Goal: Transaction & Acquisition: Obtain resource

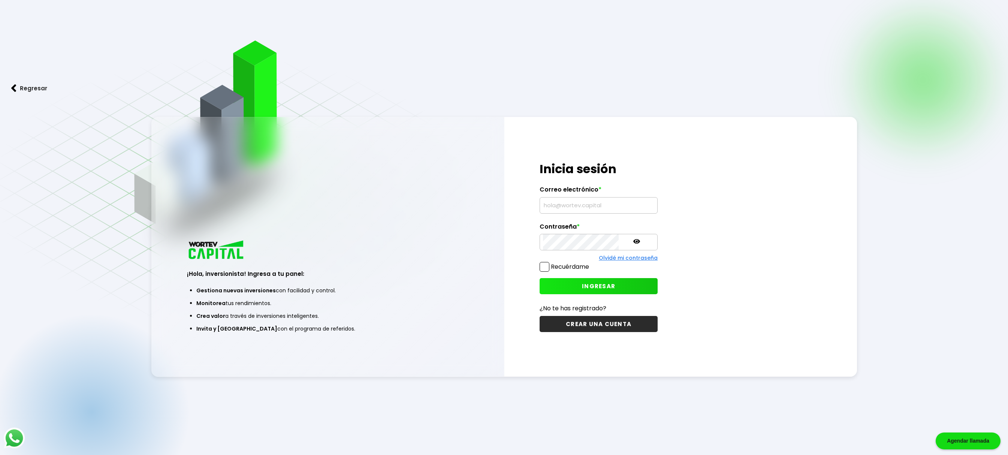
type input "[EMAIL_ADDRESS][DOMAIN_NAME]"
click at [584, 286] on span "INGRESAR" at bounding box center [598, 286] width 33 height 8
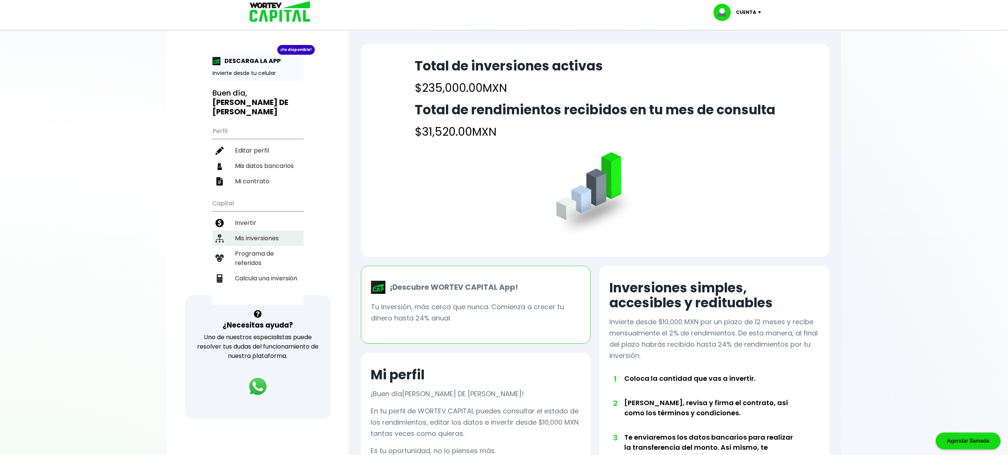
click at [244, 230] on li "Mis inversiones" at bounding box center [257, 237] width 91 height 15
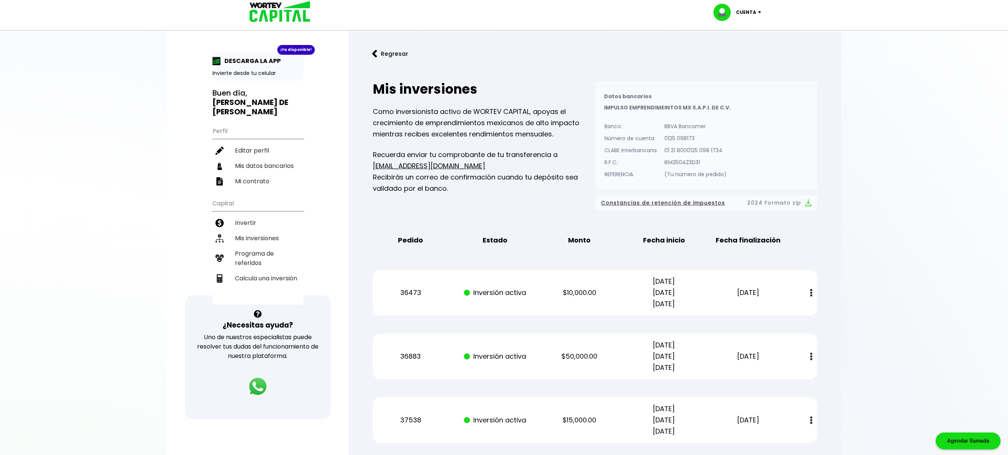
click at [806, 356] on button at bounding box center [811, 356] width 10 height 16
click at [762, 375] on link "Estado de cuenta" at bounding box center [762, 376] width 52 height 9
click at [811, 423] on img at bounding box center [811, 420] width 2 height 8
click at [793, 440] on img at bounding box center [796, 440] width 6 height 7
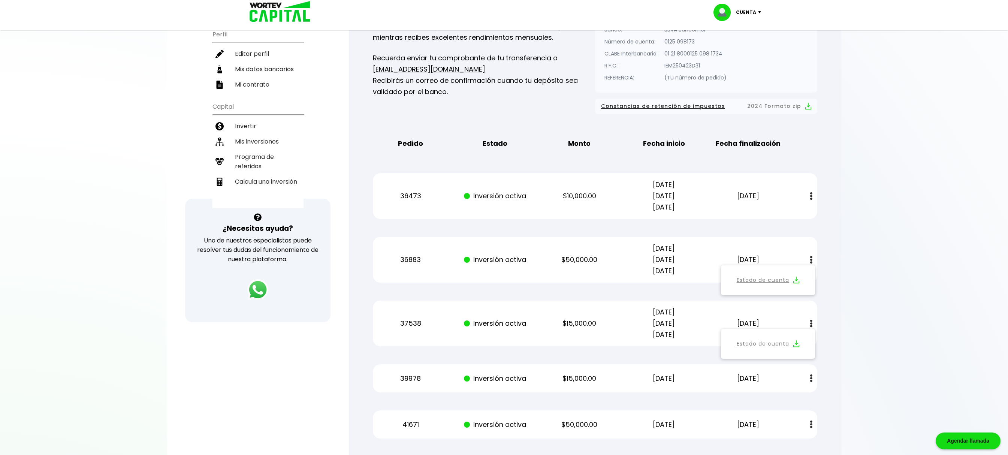
scroll to position [75, 0]
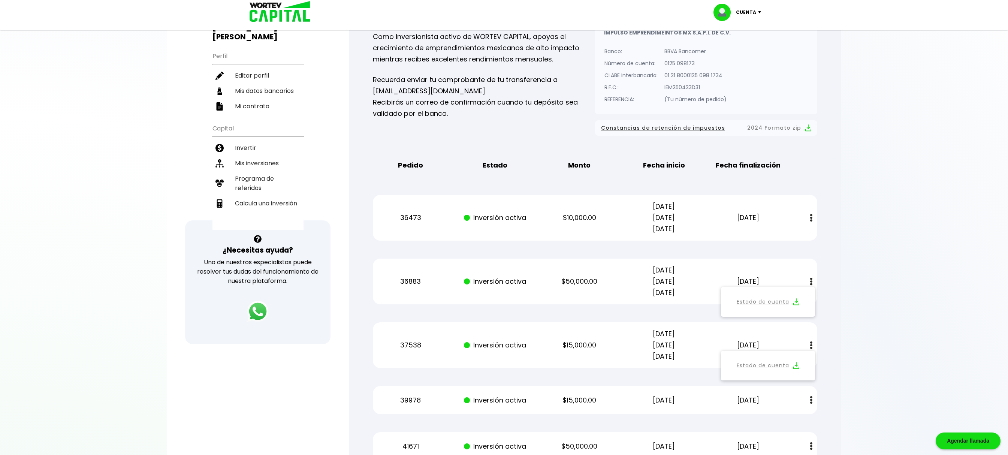
click at [867, 339] on div at bounding box center [504, 227] width 1008 height 455
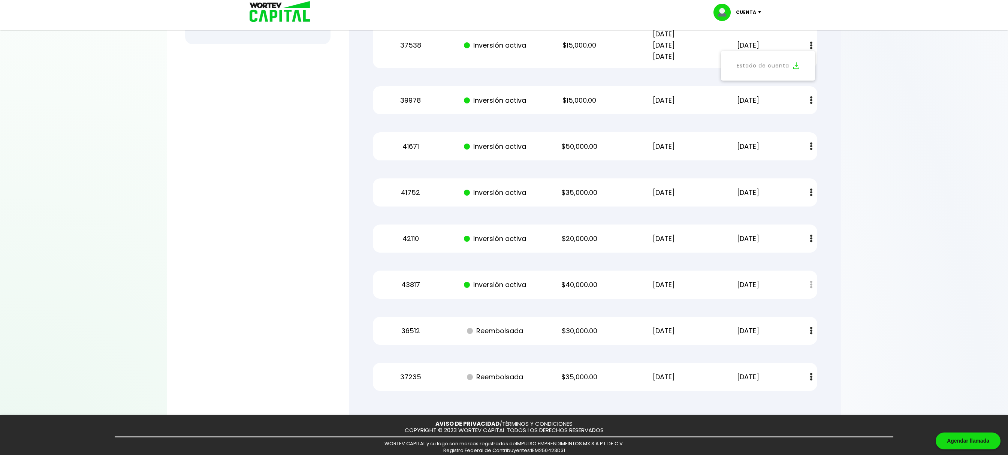
scroll to position [300, 0]
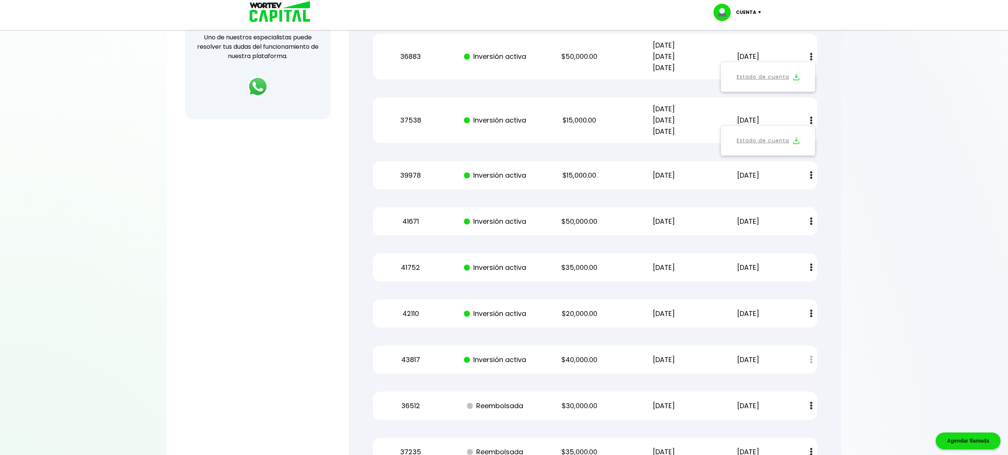
click at [810, 176] on img at bounding box center [811, 175] width 2 height 8
click at [797, 194] on img at bounding box center [796, 195] width 6 height 7
click at [812, 312] on img at bounding box center [811, 313] width 2 height 8
click at [797, 333] on img at bounding box center [796, 333] width 6 height 7
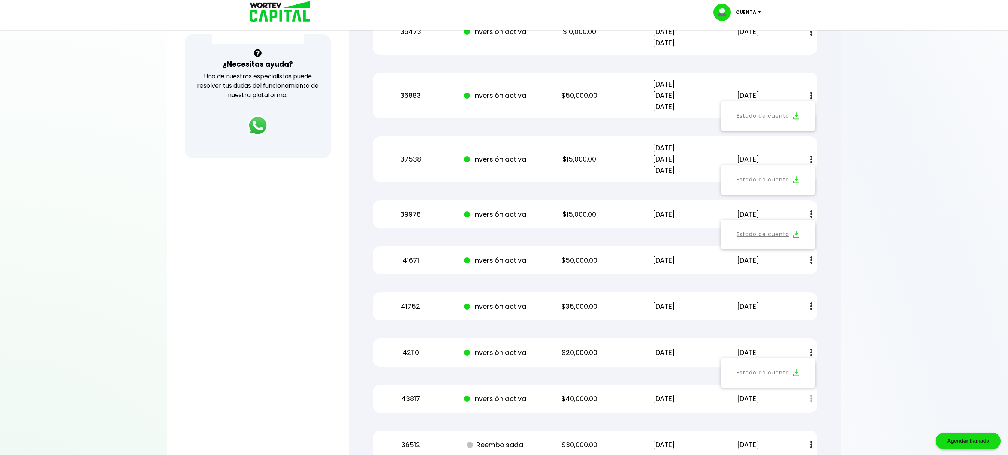
scroll to position [225, 0]
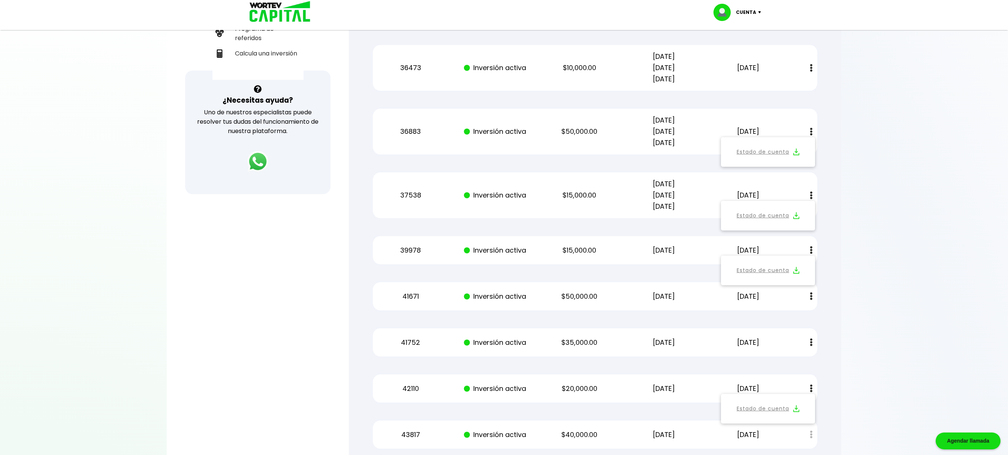
click at [757, 12] on img at bounding box center [761, 12] width 10 height 2
click at [739, 49] on li "Cerrar sesión" at bounding box center [738, 49] width 60 height 15
